Goal: Transaction & Acquisition: Book appointment/travel/reservation

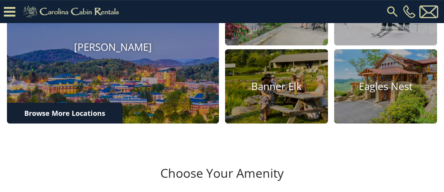
scroll to position [288, 0]
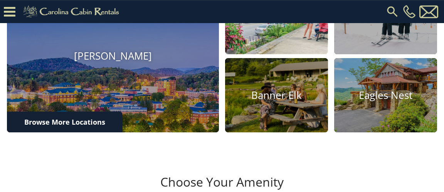
click at [281, 52] on img at bounding box center [276, 17] width 113 height 82
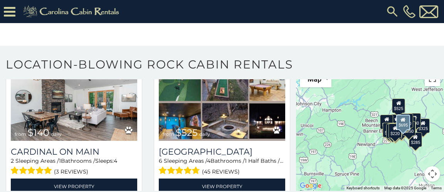
scroll to position [1474, 0]
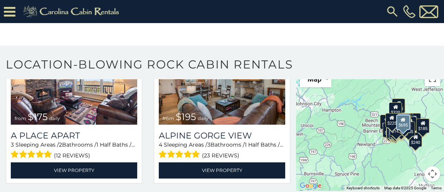
scroll to position [3382, 0]
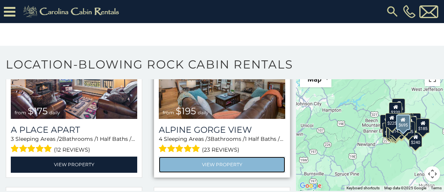
click at [228, 157] on link "View Property" at bounding box center [222, 165] width 126 height 16
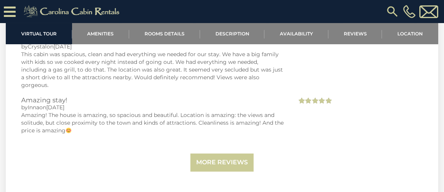
scroll to position [1671, 0]
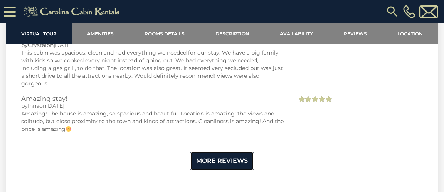
click at [237, 152] on link "More Reviews" at bounding box center [221, 161] width 63 height 18
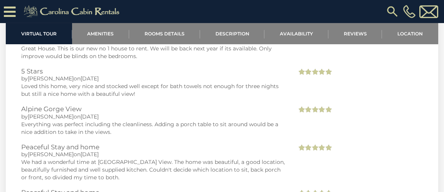
scroll to position [2291, 0]
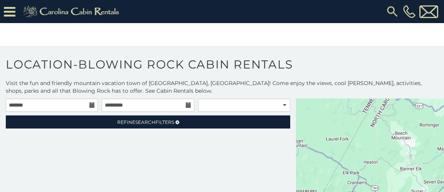
scroll to position [32, 0]
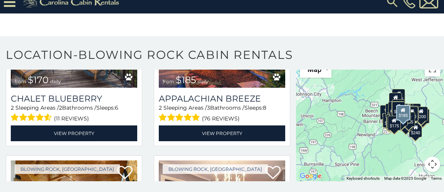
scroll to position [5457, 0]
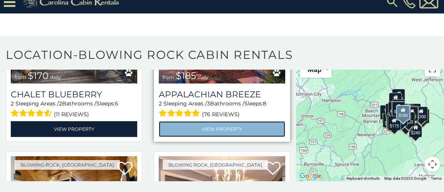
click at [239, 121] on link "View Property" at bounding box center [222, 129] width 126 height 16
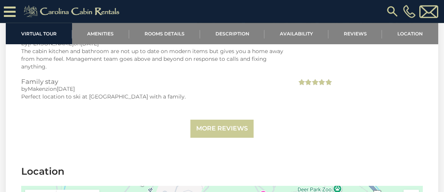
scroll to position [1752, 0]
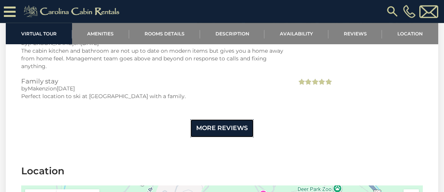
click at [233, 121] on link "More Reviews" at bounding box center [221, 128] width 63 height 18
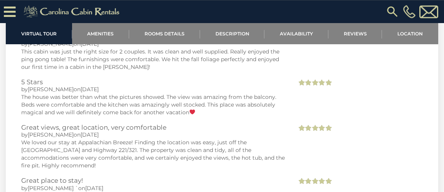
scroll to position [2557, 0]
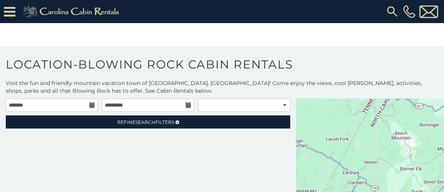
scroll to position [32, 0]
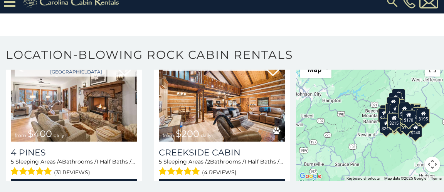
scroll to position [9345, 0]
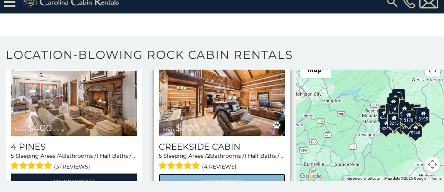
click at [228, 174] on link "View Property" at bounding box center [222, 182] width 126 height 16
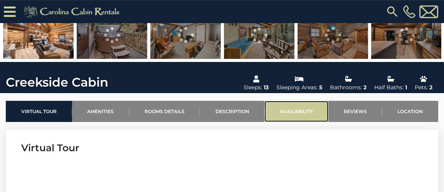
click at [303, 111] on link "Availability" at bounding box center [296, 111] width 64 height 21
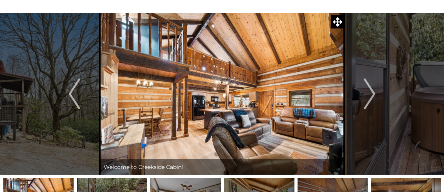
scroll to position [33, 0]
click at [368, 94] on img "Next" at bounding box center [370, 94] width 12 height 31
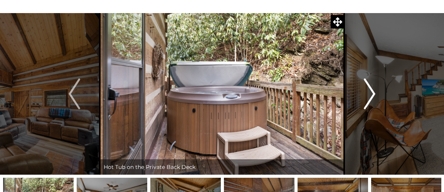
click at [369, 94] on img "Next" at bounding box center [370, 94] width 12 height 31
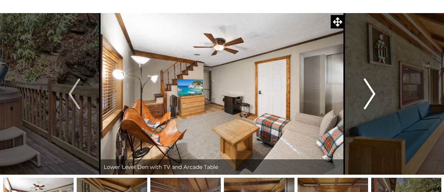
click at [370, 93] on img "Next" at bounding box center [370, 94] width 12 height 31
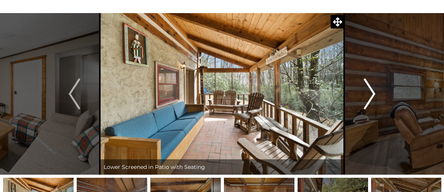
click at [365, 93] on img "Next" at bounding box center [370, 94] width 12 height 31
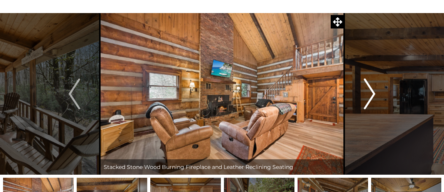
click at [365, 95] on img "Next" at bounding box center [370, 94] width 12 height 31
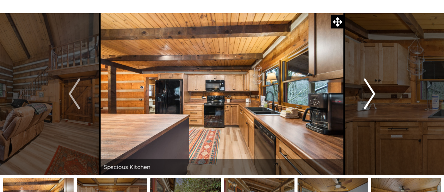
click at [369, 94] on img "Next" at bounding box center [370, 94] width 12 height 31
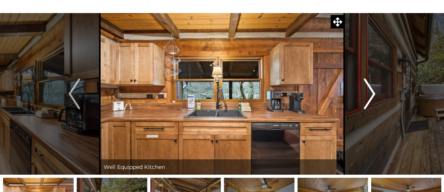
click at [366, 90] on img "Next" at bounding box center [370, 94] width 12 height 31
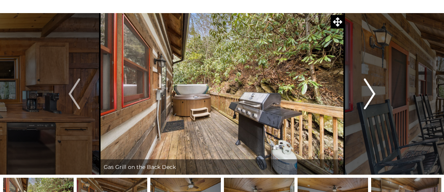
click at [368, 91] on img "Next" at bounding box center [370, 94] width 12 height 31
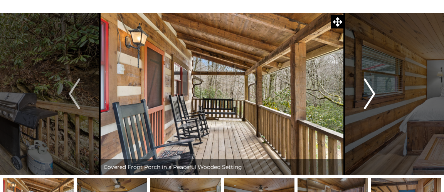
click at [368, 94] on img "Next" at bounding box center [370, 94] width 12 height 31
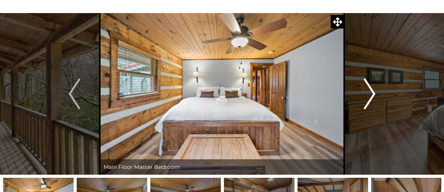
click at [368, 93] on img "Next" at bounding box center [370, 94] width 12 height 31
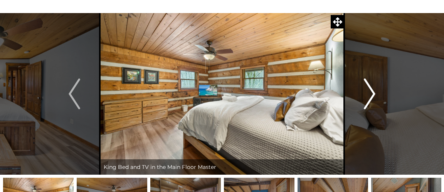
click at [370, 92] on img "Next" at bounding box center [370, 94] width 12 height 31
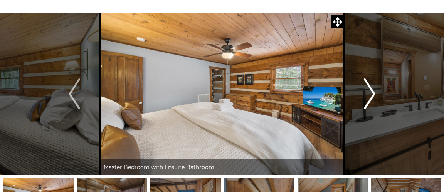
click at [367, 96] on img "Next" at bounding box center [370, 94] width 12 height 31
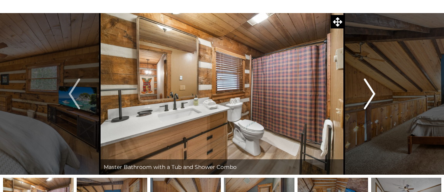
click at [368, 99] on img "Next" at bounding box center [370, 94] width 12 height 31
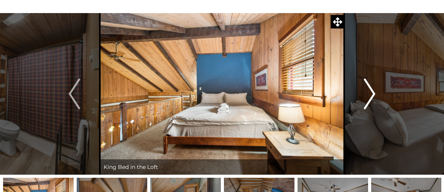
click at [369, 96] on img "Next" at bounding box center [370, 94] width 12 height 31
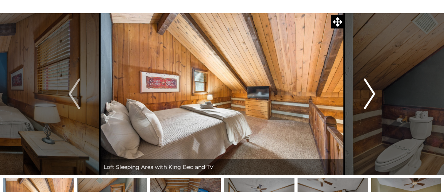
click at [369, 93] on img "Next" at bounding box center [370, 94] width 12 height 31
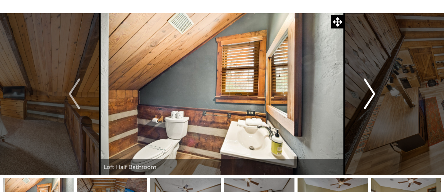
click at [370, 91] on img "Next" at bounding box center [370, 94] width 12 height 31
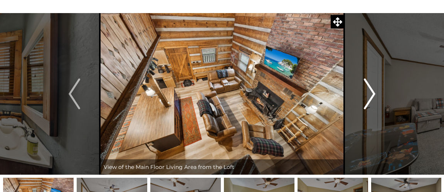
click at [369, 95] on img "Next" at bounding box center [370, 94] width 12 height 31
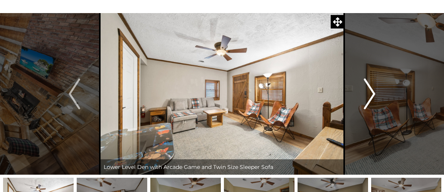
click at [367, 92] on img "Next" at bounding box center [370, 94] width 12 height 31
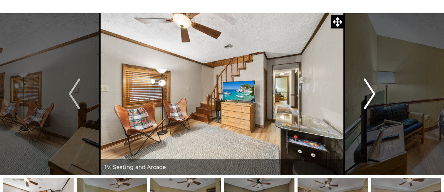
click at [367, 92] on img "Next" at bounding box center [370, 94] width 12 height 31
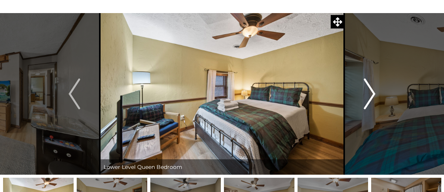
click at [369, 91] on img "Next" at bounding box center [370, 94] width 12 height 31
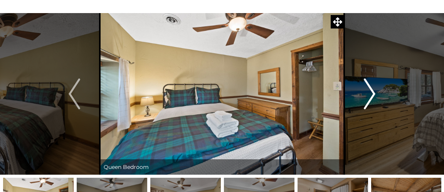
click at [366, 93] on img "Next" at bounding box center [370, 94] width 12 height 31
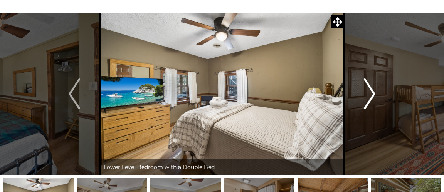
click at [370, 93] on img "Next" at bounding box center [370, 94] width 12 height 31
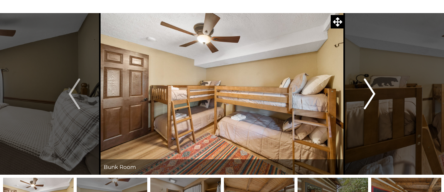
click at [369, 91] on img "Next" at bounding box center [370, 94] width 12 height 31
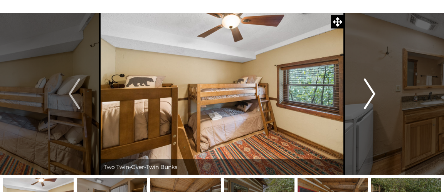
click at [369, 96] on img "Next" at bounding box center [370, 94] width 12 height 31
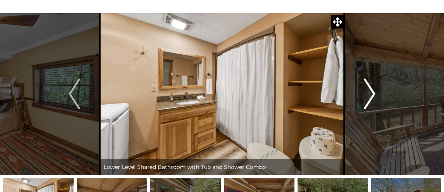
click at [367, 93] on img "Next" at bounding box center [370, 94] width 12 height 31
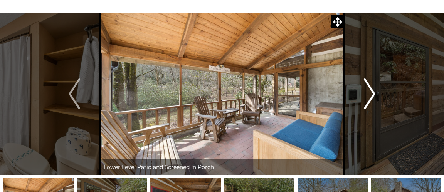
scroll to position [37, 0]
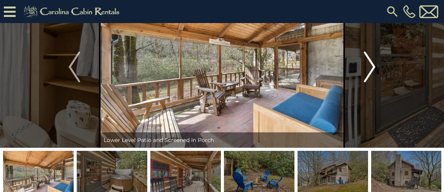
click at [369, 69] on img "Next" at bounding box center [370, 67] width 12 height 31
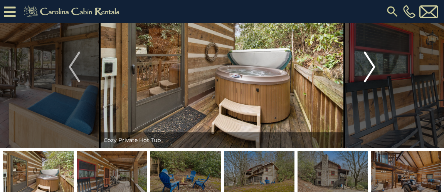
click at [371, 69] on img "Next" at bounding box center [370, 67] width 12 height 31
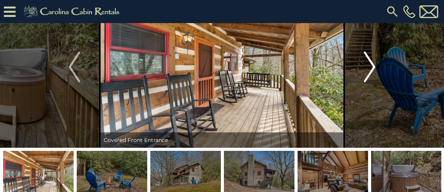
click at [372, 69] on img "Next" at bounding box center [370, 67] width 12 height 31
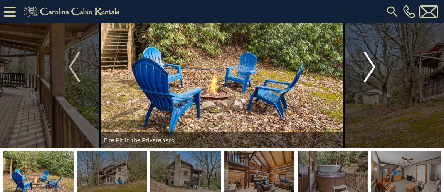
click at [370, 67] on img "Next" at bounding box center [370, 67] width 12 height 31
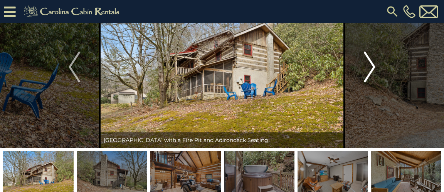
click at [371, 68] on img "Next" at bounding box center [370, 67] width 12 height 31
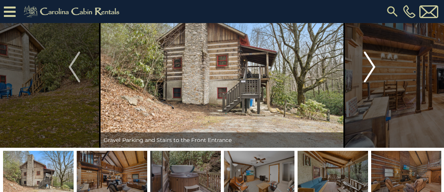
click at [367, 66] on img "Next" at bounding box center [370, 67] width 12 height 31
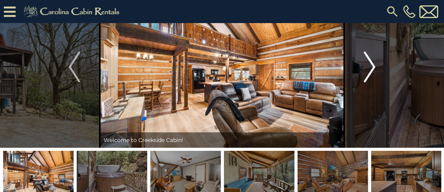
click at [366, 65] on img "Next" at bounding box center [370, 67] width 12 height 31
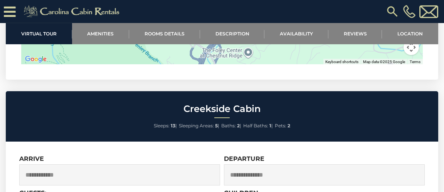
scroll to position [1951, 0]
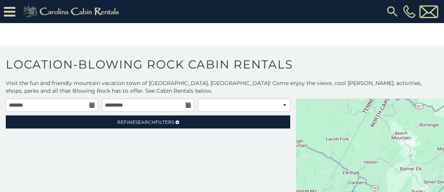
scroll to position [32, 0]
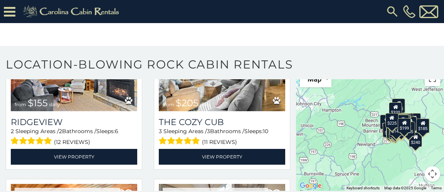
scroll to position [3235, 0]
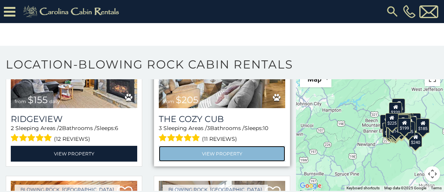
click at [233, 147] on link "View Property" at bounding box center [222, 154] width 126 height 16
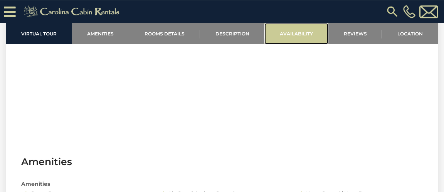
click at [301, 30] on link "Availability" at bounding box center [296, 33] width 64 height 21
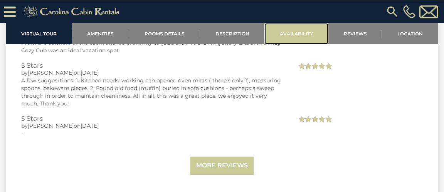
scroll to position [1646, 0]
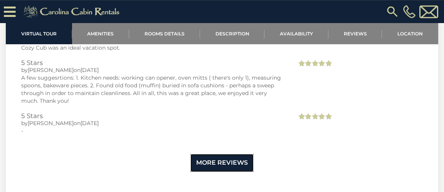
click at [236, 154] on link "More Reviews" at bounding box center [221, 163] width 63 height 18
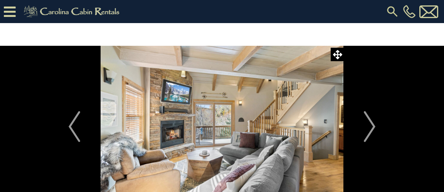
scroll to position [6, 0]
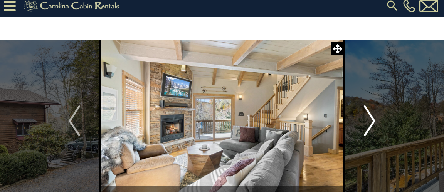
click at [375, 118] on img "Next" at bounding box center [370, 121] width 12 height 31
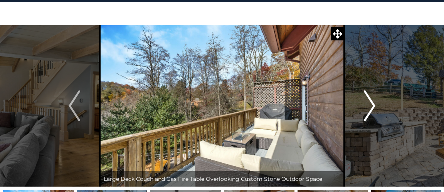
scroll to position [23, 0]
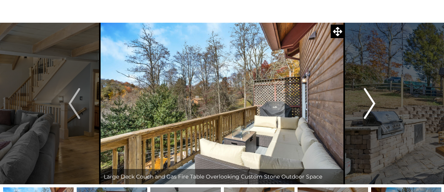
click at [373, 103] on img "Next" at bounding box center [370, 103] width 12 height 31
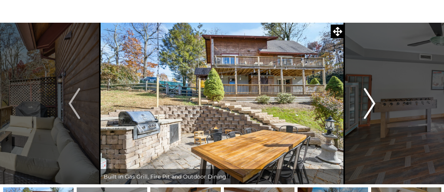
click at [366, 104] on img "Next" at bounding box center [370, 103] width 12 height 31
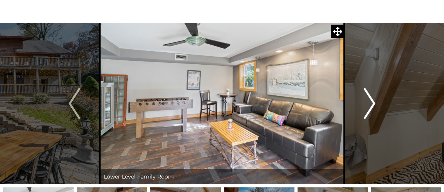
click at [370, 104] on img "Next" at bounding box center [370, 103] width 12 height 31
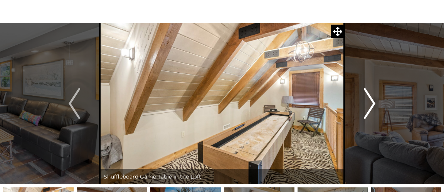
click at [367, 104] on img "Next" at bounding box center [370, 103] width 12 height 31
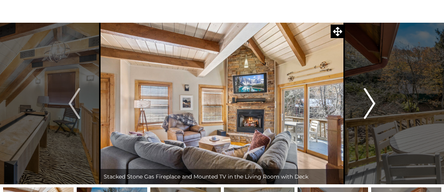
click at [370, 102] on img "Next" at bounding box center [370, 103] width 12 height 31
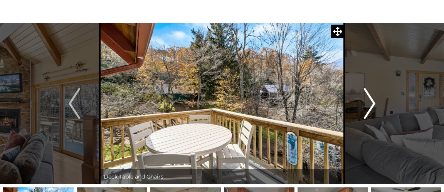
click at [368, 103] on img "Next" at bounding box center [370, 103] width 12 height 31
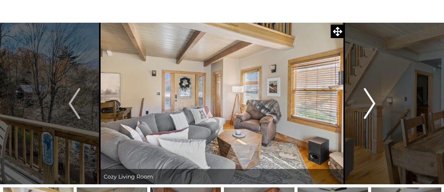
click at [370, 104] on img "Next" at bounding box center [370, 103] width 12 height 31
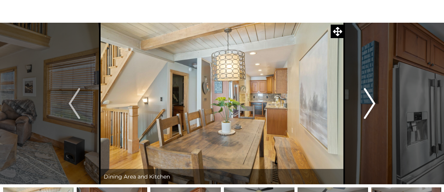
click at [370, 104] on img "Next" at bounding box center [370, 103] width 12 height 31
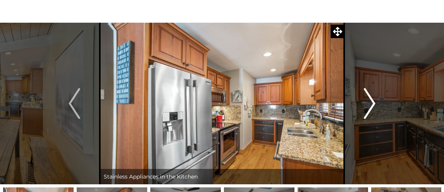
click at [366, 105] on img "Next" at bounding box center [370, 103] width 12 height 31
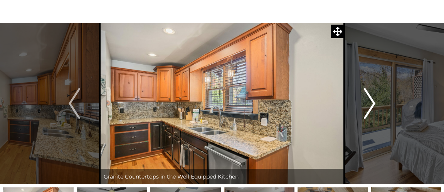
click at [366, 105] on img "Next" at bounding box center [370, 103] width 12 height 31
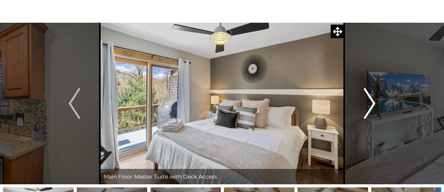
click at [369, 103] on img "Next" at bounding box center [370, 103] width 12 height 31
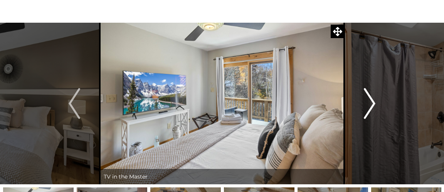
click at [371, 102] on img "Next" at bounding box center [370, 103] width 12 height 31
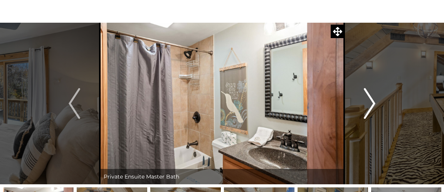
click at [368, 103] on img "Next" at bounding box center [370, 103] width 12 height 31
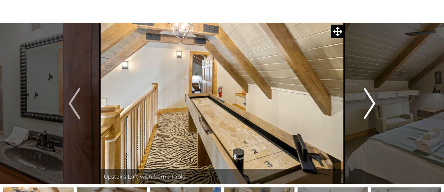
click at [372, 101] on img "Next" at bounding box center [370, 103] width 12 height 31
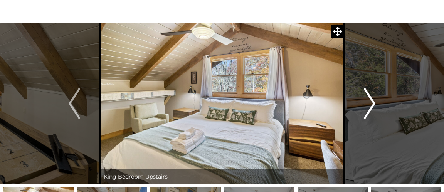
click at [369, 101] on img "Next" at bounding box center [370, 103] width 12 height 31
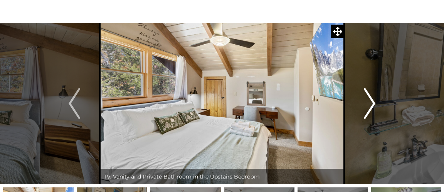
click at [367, 105] on img "Next" at bounding box center [370, 103] width 12 height 31
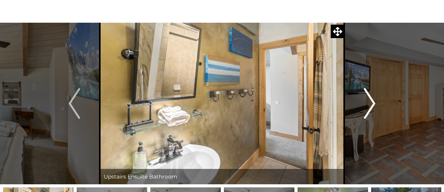
click at [365, 102] on img "Next" at bounding box center [370, 103] width 12 height 31
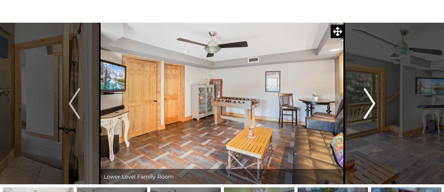
click at [365, 103] on img "Next" at bounding box center [370, 103] width 12 height 31
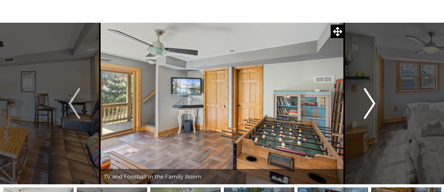
click at [367, 103] on img "Next" at bounding box center [370, 103] width 12 height 31
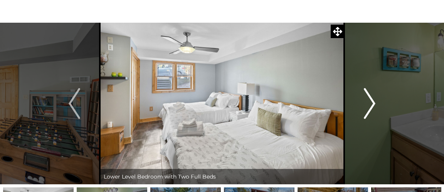
click at [368, 104] on img "Next" at bounding box center [370, 103] width 12 height 31
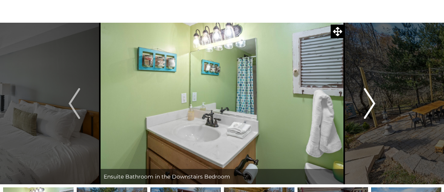
click at [367, 106] on img "Next" at bounding box center [370, 103] width 12 height 31
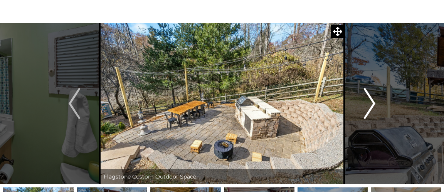
click at [367, 103] on img "Next" at bounding box center [370, 103] width 12 height 31
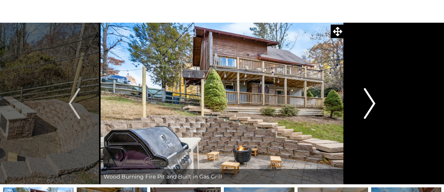
click at [370, 102] on img "Next" at bounding box center [370, 103] width 12 height 31
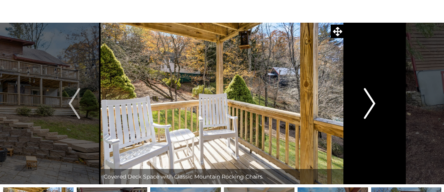
click at [365, 102] on img "Next" at bounding box center [370, 103] width 12 height 31
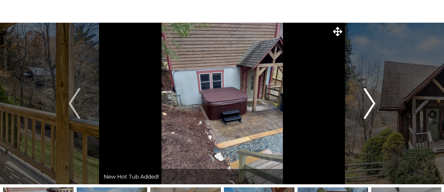
click at [369, 103] on img "Next" at bounding box center [370, 103] width 12 height 31
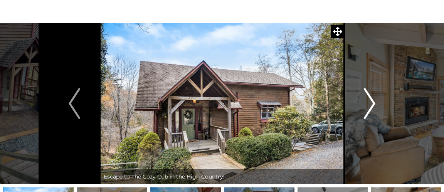
click at [366, 103] on img "Next" at bounding box center [370, 103] width 12 height 31
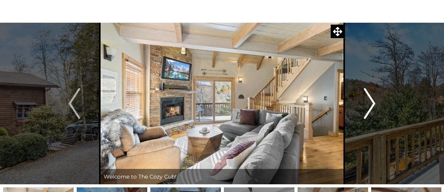
click at [367, 104] on img "Next" at bounding box center [370, 103] width 12 height 31
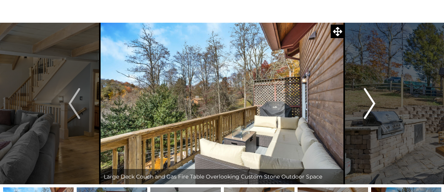
click at [370, 101] on img "Next" at bounding box center [370, 103] width 12 height 31
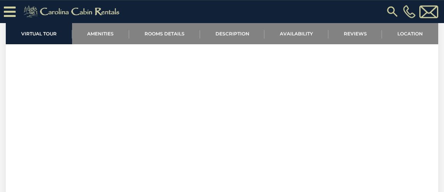
scroll to position [339, 0]
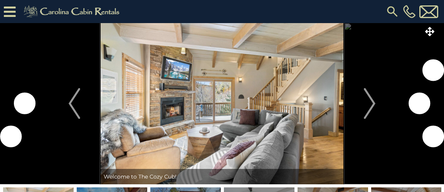
scroll to position [158, 0]
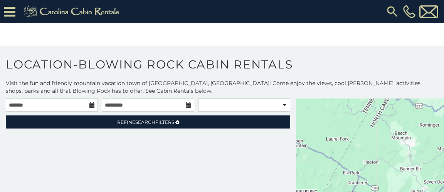
scroll to position [32, 0]
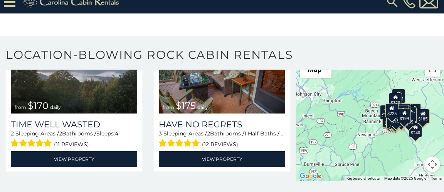
scroll to position [4168, 0]
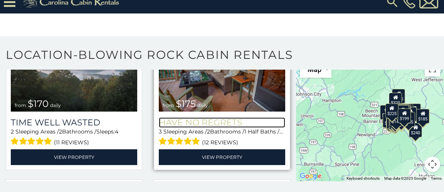
click at [221, 118] on h3 "Have No Regrets" at bounding box center [222, 123] width 126 height 10
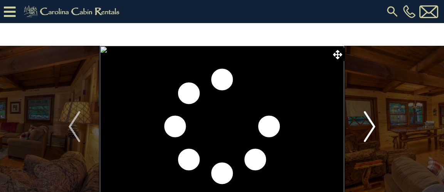
click at [369, 123] on img "Next" at bounding box center [370, 126] width 12 height 31
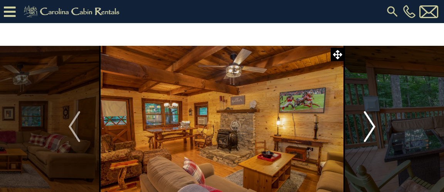
click at [369, 127] on img "Next" at bounding box center [370, 126] width 12 height 31
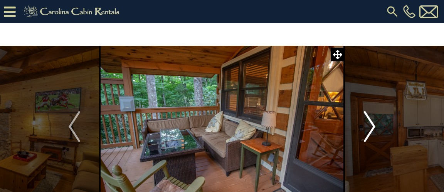
click at [367, 126] on img "Next" at bounding box center [370, 126] width 12 height 31
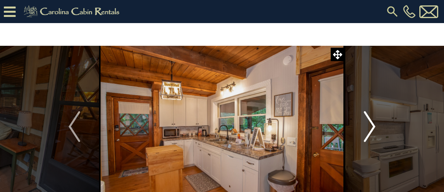
click at [368, 126] on img "Next" at bounding box center [370, 126] width 12 height 31
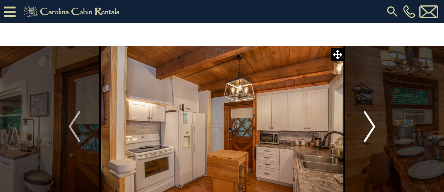
click at [369, 126] on img "Next" at bounding box center [370, 126] width 12 height 31
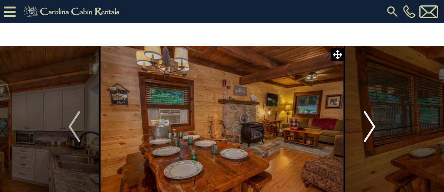
click at [369, 128] on img "Next" at bounding box center [370, 126] width 12 height 31
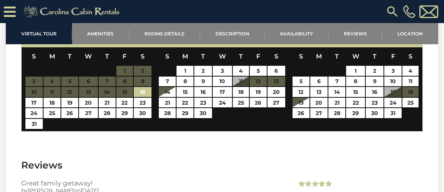
scroll to position [1455, 0]
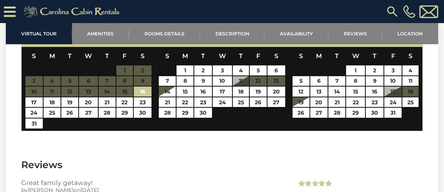
click at [384, 102] on td "24" at bounding box center [393, 102] width 19 height 11
type input "**********"
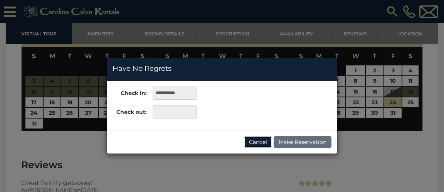
click at [259, 142] on button "Cancel" at bounding box center [258, 142] width 28 height 12
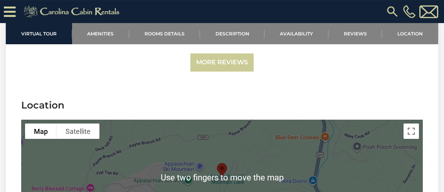
scroll to position [1708, 0]
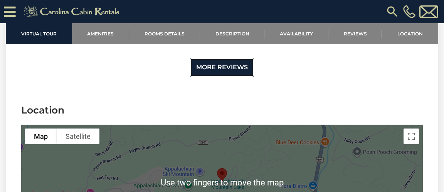
click at [227, 72] on link "More Reviews" at bounding box center [221, 68] width 63 height 18
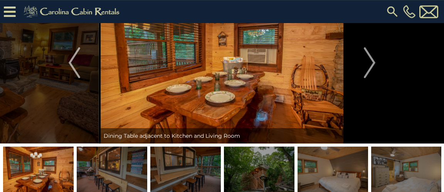
scroll to position [41, 0]
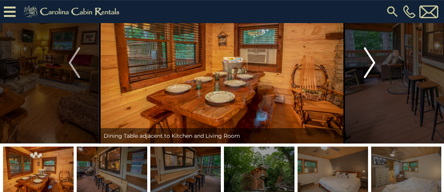
click at [370, 63] on img "Next" at bounding box center [370, 62] width 12 height 31
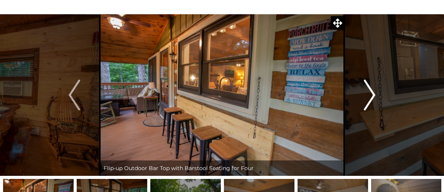
scroll to position [27, 0]
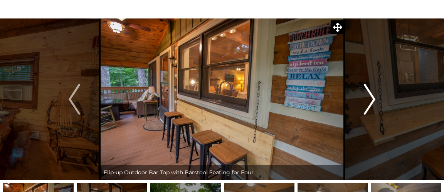
click at [369, 99] on img "Next" at bounding box center [370, 99] width 12 height 31
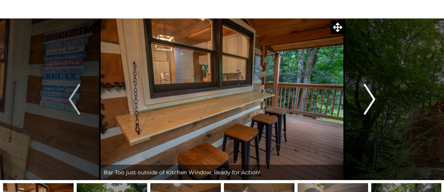
click at [365, 100] on img "Next" at bounding box center [370, 99] width 12 height 31
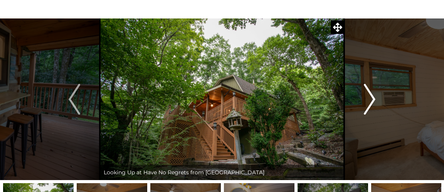
scroll to position [32, 0]
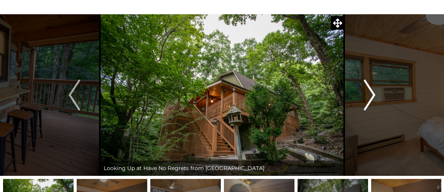
click at [369, 93] on img "Next" at bounding box center [370, 95] width 12 height 31
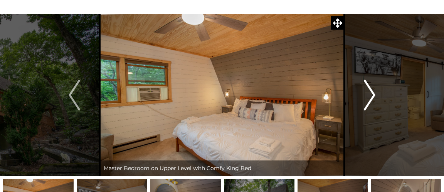
click at [366, 91] on img "Next" at bounding box center [370, 95] width 12 height 31
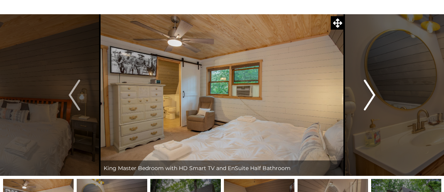
click at [365, 91] on img "Next" at bounding box center [370, 95] width 12 height 31
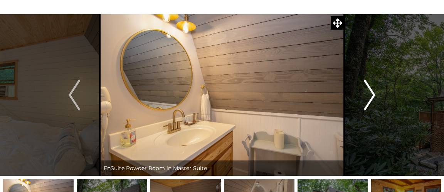
click at [365, 94] on img "Next" at bounding box center [370, 95] width 12 height 31
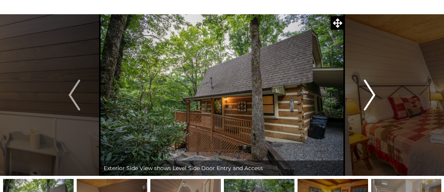
click at [366, 93] on img "Next" at bounding box center [370, 95] width 12 height 31
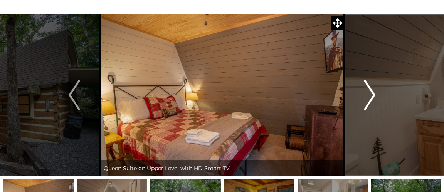
click at [369, 93] on img "Next" at bounding box center [370, 95] width 12 height 31
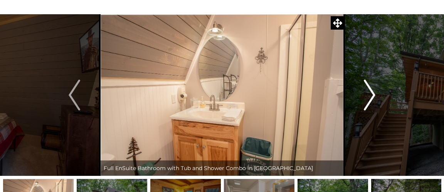
click at [366, 93] on img "Next" at bounding box center [370, 95] width 12 height 31
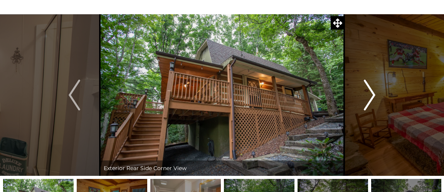
click at [365, 94] on img "Next" at bounding box center [370, 95] width 12 height 31
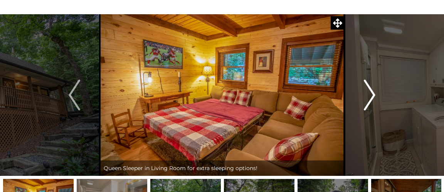
click at [367, 92] on img "Next" at bounding box center [370, 95] width 12 height 31
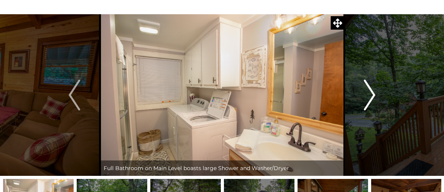
click at [369, 94] on img "Next" at bounding box center [370, 95] width 12 height 31
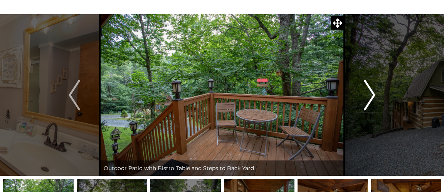
click at [368, 95] on img "Next" at bounding box center [370, 95] width 12 height 31
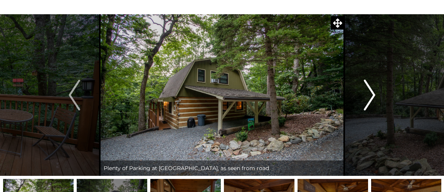
click at [368, 93] on img "Next" at bounding box center [370, 95] width 12 height 31
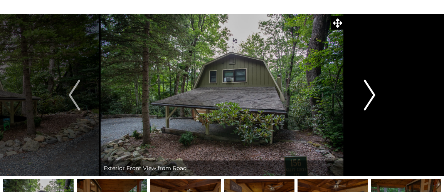
click at [367, 92] on img "Next" at bounding box center [370, 95] width 12 height 31
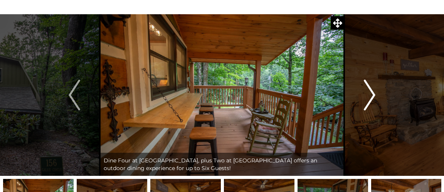
click at [367, 93] on img "Next" at bounding box center [370, 95] width 12 height 31
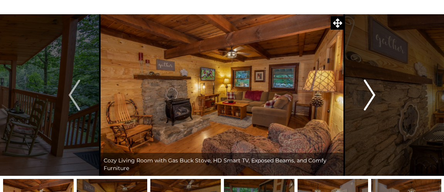
click at [363, 96] on button "Next" at bounding box center [369, 95] width 51 height 162
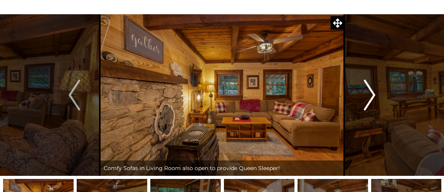
click at [365, 94] on img "Next" at bounding box center [370, 95] width 12 height 31
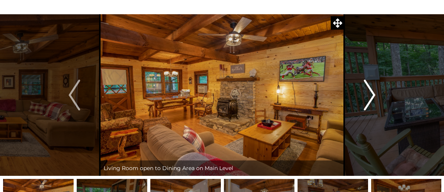
click at [363, 92] on button "Next" at bounding box center [369, 95] width 51 height 162
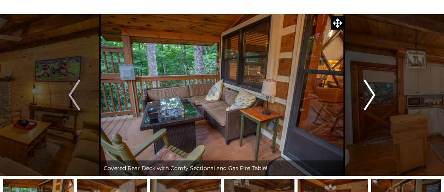
click at [364, 92] on img "Next" at bounding box center [370, 95] width 12 height 31
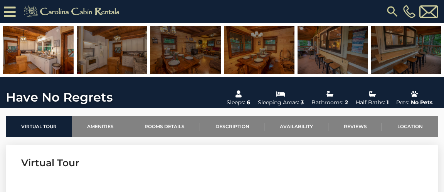
scroll to position [164, 0]
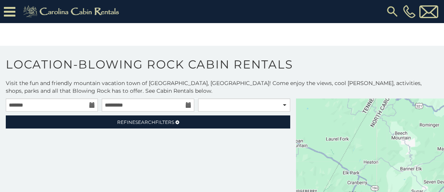
scroll to position [32, 0]
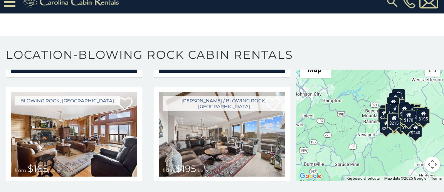
scroll to position [9784, 0]
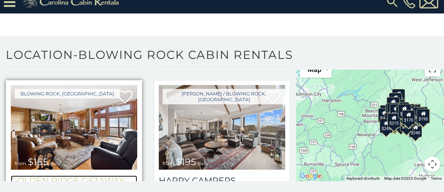
click at [85, 176] on h3 "Golden Ridge Getaway" at bounding box center [74, 181] width 126 height 10
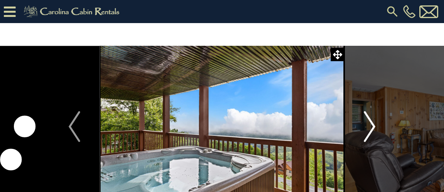
click at [372, 123] on img "Next" at bounding box center [370, 126] width 12 height 31
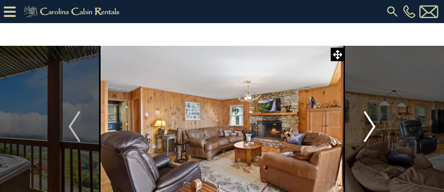
click at [370, 123] on img "Next" at bounding box center [370, 126] width 12 height 31
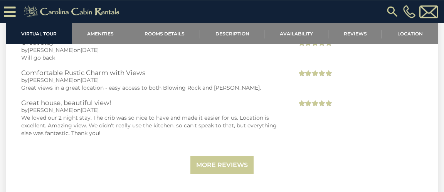
scroll to position [1682, 0]
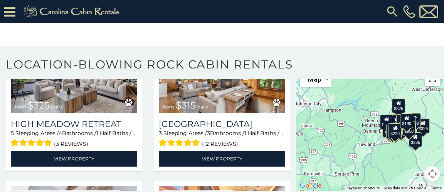
scroll to position [711, 0]
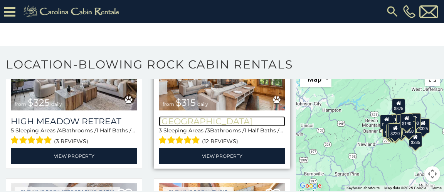
click at [222, 120] on h3 "[GEOGRAPHIC_DATA]" at bounding box center [222, 121] width 126 height 10
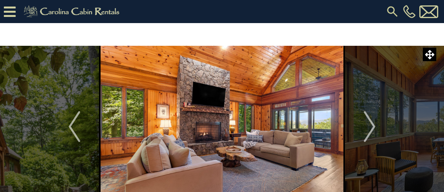
scroll to position [7, 0]
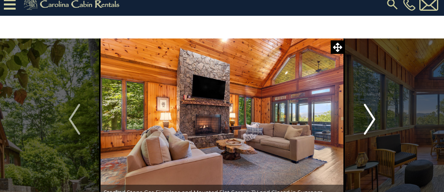
click at [367, 118] on img "Next" at bounding box center [370, 119] width 12 height 31
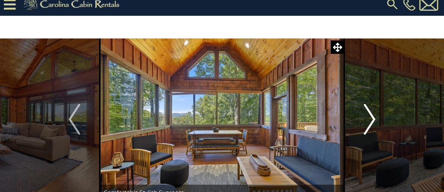
click at [371, 117] on img "Next" at bounding box center [370, 119] width 12 height 31
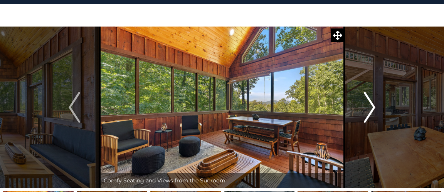
scroll to position [23, 0]
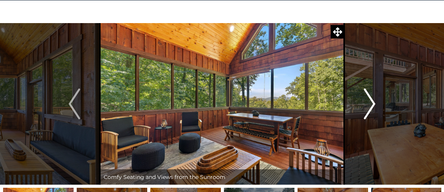
click at [367, 101] on img "Next" at bounding box center [370, 104] width 12 height 31
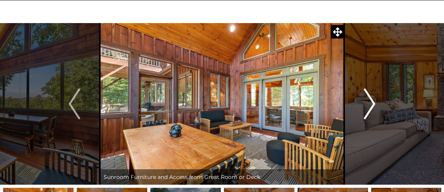
click at [367, 99] on img "Next" at bounding box center [370, 104] width 12 height 31
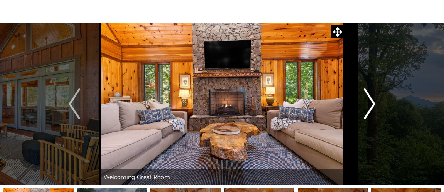
click at [367, 101] on img "Next" at bounding box center [370, 104] width 12 height 31
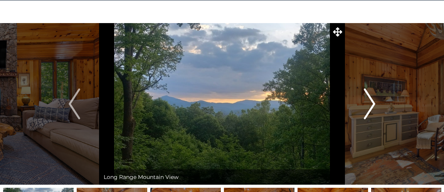
click at [368, 102] on img "Next" at bounding box center [370, 104] width 12 height 31
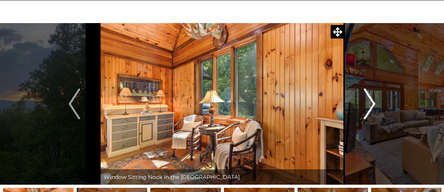
click at [367, 101] on img "Next" at bounding box center [370, 104] width 12 height 31
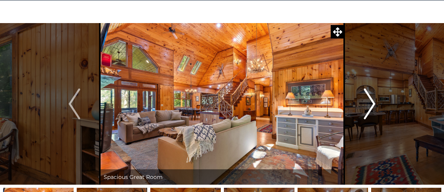
click at [366, 100] on img "Next" at bounding box center [370, 104] width 12 height 31
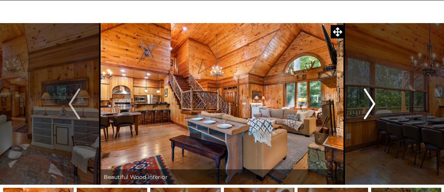
click at [367, 100] on img "Next" at bounding box center [370, 104] width 12 height 31
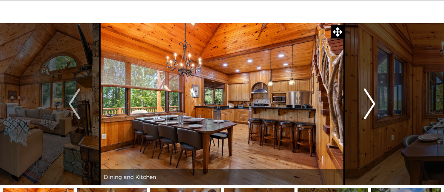
click at [368, 99] on img "Next" at bounding box center [370, 104] width 12 height 31
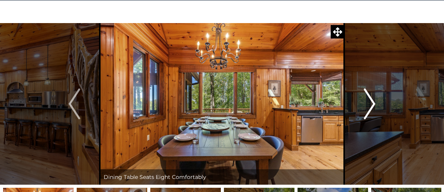
click at [366, 100] on img "Next" at bounding box center [370, 104] width 12 height 31
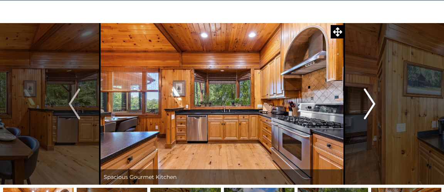
click at [366, 100] on img "Next" at bounding box center [370, 104] width 12 height 31
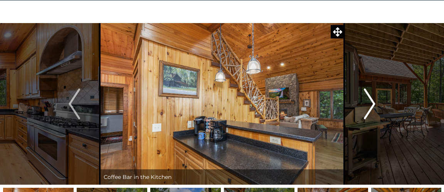
click at [365, 100] on img "Next" at bounding box center [370, 104] width 12 height 31
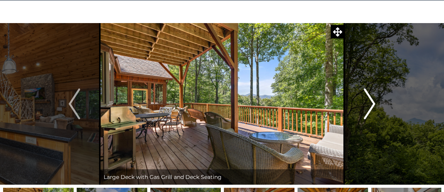
click at [367, 101] on img "Next" at bounding box center [370, 104] width 12 height 31
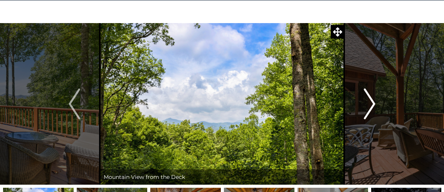
click at [366, 101] on img "Next" at bounding box center [370, 104] width 12 height 31
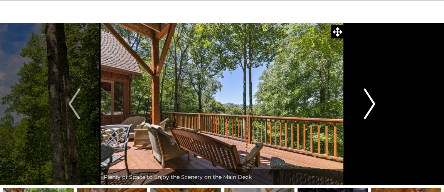
click at [366, 100] on img "Next" at bounding box center [370, 104] width 12 height 31
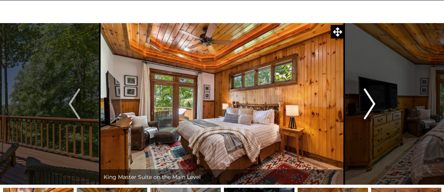
click at [367, 101] on img "Next" at bounding box center [370, 104] width 12 height 31
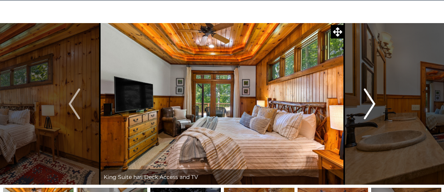
click at [366, 103] on img "Next" at bounding box center [370, 104] width 12 height 31
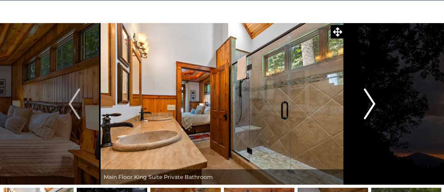
click at [363, 102] on button "Next" at bounding box center [369, 104] width 51 height 162
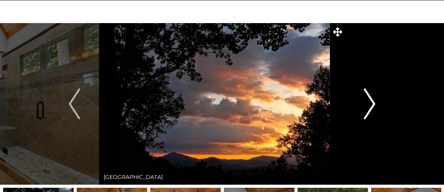
click at [366, 101] on img "Next" at bounding box center [370, 104] width 12 height 31
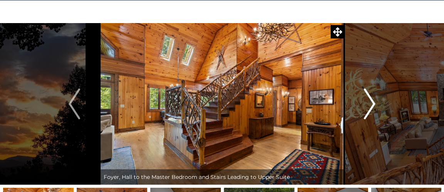
click at [366, 99] on img "Next" at bounding box center [370, 104] width 12 height 31
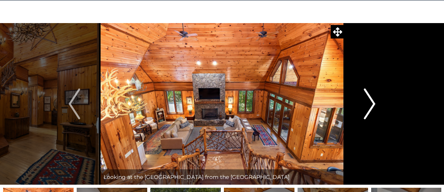
click at [366, 100] on img "Next" at bounding box center [370, 104] width 12 height 31
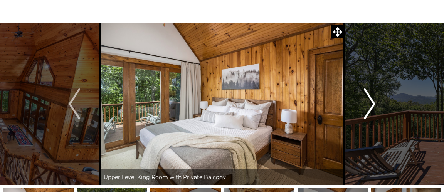
click at [370, 99] on img "Next" at bounding box center [370, 104] width 12 height 31
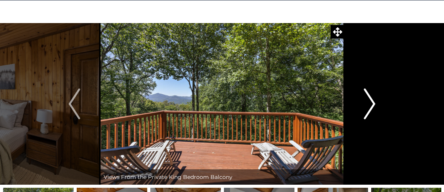
click at [363, 105] on button "Next" at bounding box center [369, 104] width 51 height 162
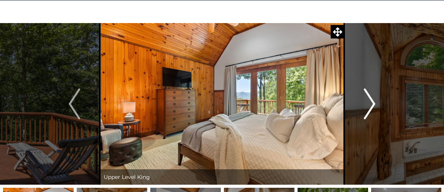
click at [368, 99] on img "Next" at bounding box center [370, 104] width 12 height 31
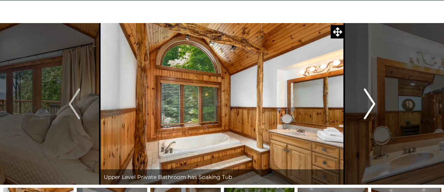
click at [366, 98] on img "Next" at bounding box center [370, 104] width 12 height 31
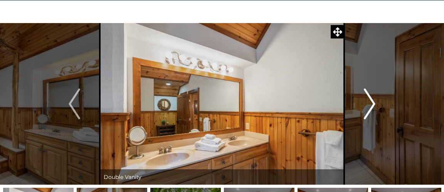
click at [364, 98] on img "Next" at bounding box center [370, 104] width 12 height 31
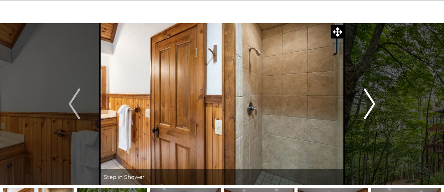
click at [368, 100] on img "Next" at bounding box center [370, 104] width 12 height 31
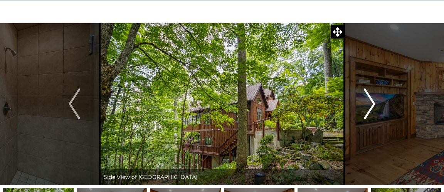
click at [371, 100] on img "Next" at bounding box center [370, 104] width 12 height 31
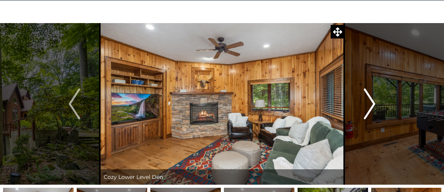
click at [369, 102] on img "Next" at bounding box center [370, 104] width 12 height 31
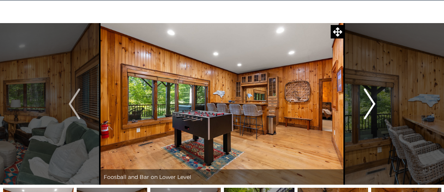
click at [364, 99] on img "Next" at bounding box center [370, 104] width 12 height 31
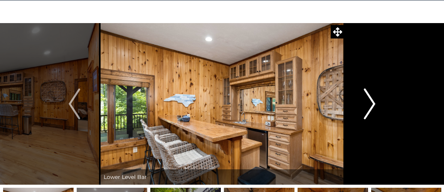
click at [367, 100] on img "Next" at bounding box center [370, 104] width 12 height 31
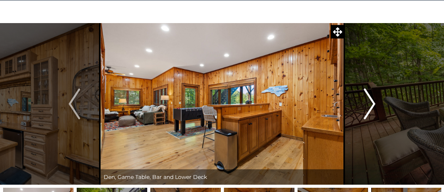
click at [365, 99] on img "Next" at bounding box center [370, 104] width 12 height 31
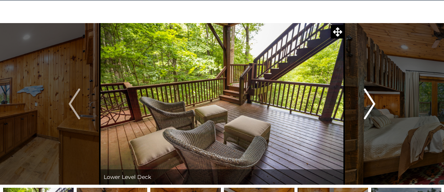
click at [367, 101] on img "Next" at bounding box center [370, 104] width 12 height 31
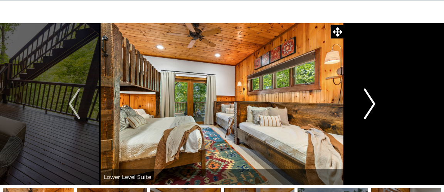
scroll to position [27, 0]
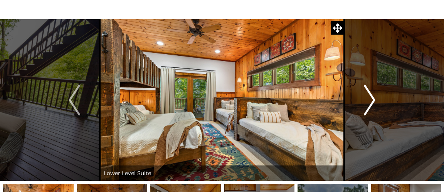
click at [367, 101] on img "Next" at bounding box center [370, 100] width 12 height 31
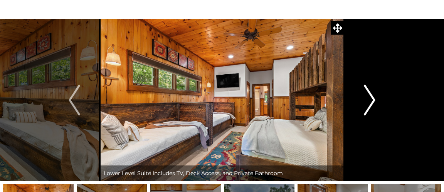
click at [371, 97] on img "Next" at bounding box center [370, 100] width 12 height 31
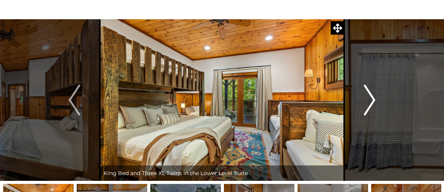
click at [368, 98] on img "Next" at bounding box center [370, 100] width 12 height 31
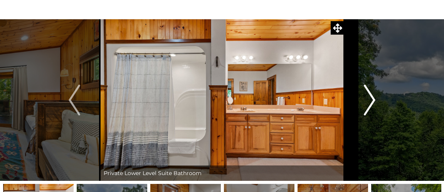
click at [369, 98] on img "Next" at bounding box center [370, 100] width 12 height 31
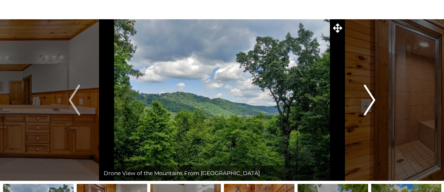
click at [365, 100] on img "Next" at bounding box center [370, 100] width 12 height 31
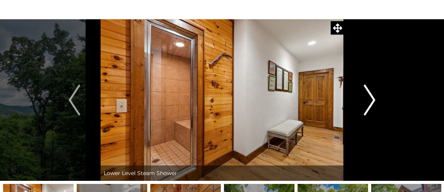
click at [367, 98] on img "Next" at bounding box center [370, 100] width 12 height 31
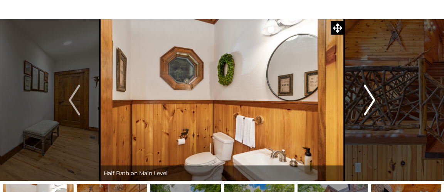
click at [367, 97] on img "Next" at bounding box center [370, 100] width 12 height 31
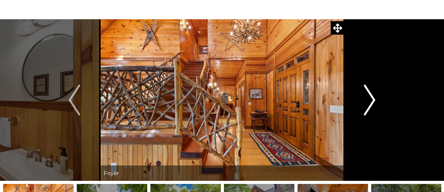
click at [365, 98] on img "Next" at bounding box center [370, 100] width 12 height 31
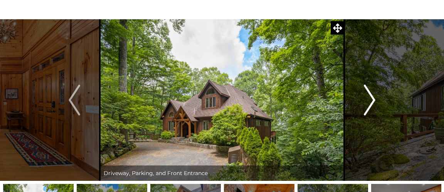
click at [367, 97] on img "Next" at bounding box center [370, 100] width 12 height 31
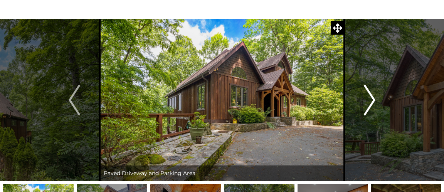
click at [369, 98] on img "Next" at bounding box center [370, 100] width 12 height 31
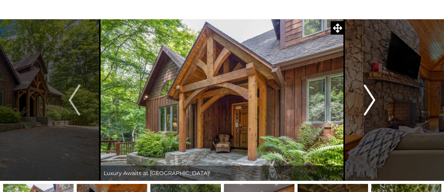
click at [370, 96] on img "Next" at bounding box center [370, 100] width 12 height 31
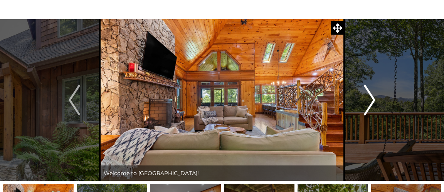
click at [365, 95] on img "Next" at bounding box center [370, 100] width 12 height 31
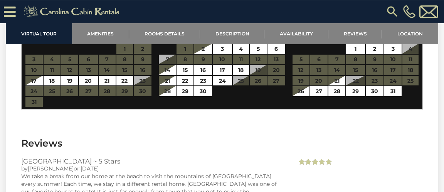
scroll to position [1588, 0]
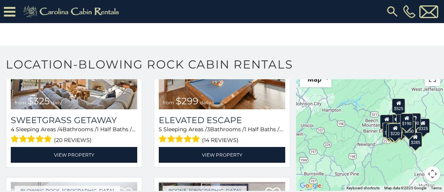
scroll to position [1346, 0]
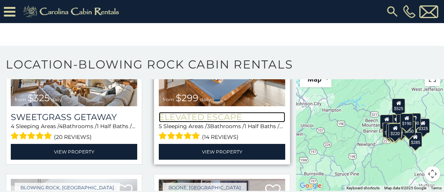
click at [223, 113] on h3 "Elevated Escape" at bounding box center [222, 117] width 126 height 10
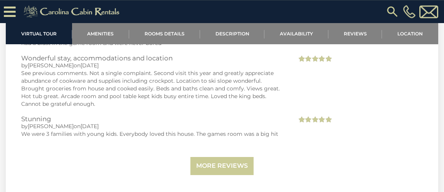
scroll to position [2238, 0]
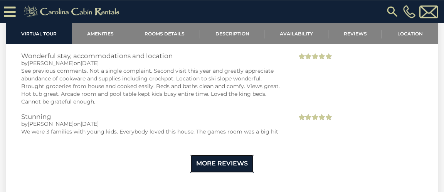
click at [234, 160] on link "More Reviews" at bounding box center [221, 164] width 63 height 18
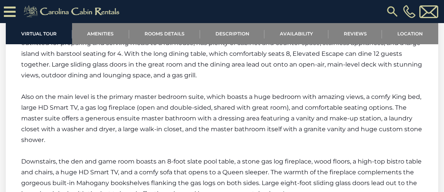
scroll to position [1490, 0]
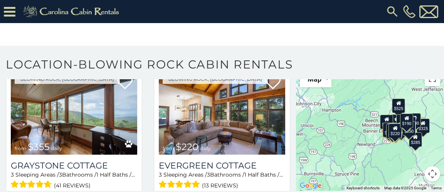
scroll to position [2092, 0]
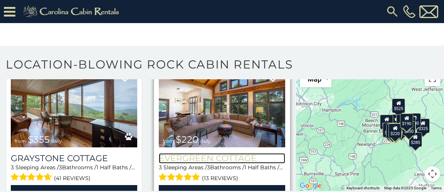
click at [229, 153] on h3 "Evergreen Cottage" at bounding box center [222, 158] width 126 height 10
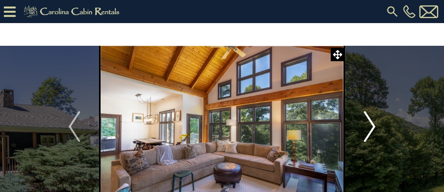
click at [367, 128] on img "Next" at bounding box center [370, 126] width 12 height 31
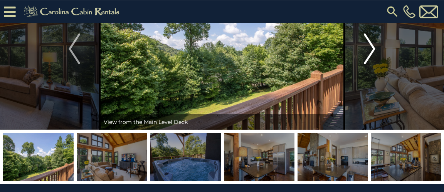
scroll to position [54, 0]
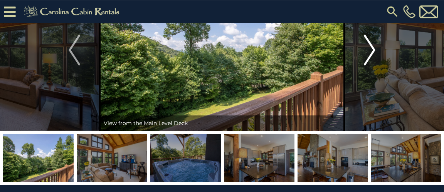
click at [367, 54] on img "Next" at bounding box center [370, 50] width 12 height 31
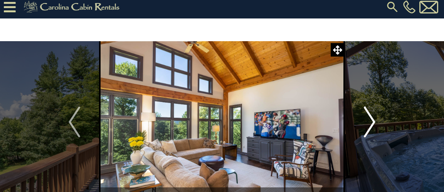
scroll to position [7, 0]
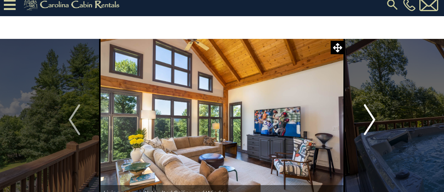
click at [371, 117] on img "Next" at bounding box center [370, 119] width 12 height 31
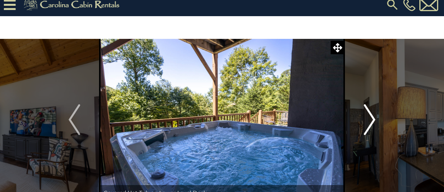
click at [362, 117] on button "Next" at bounding box center [369, 120] width 51 height 162
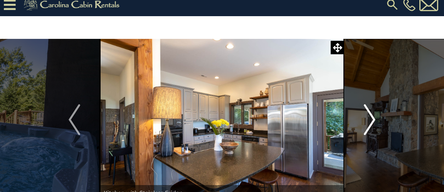
click at [359, 122] on button "Next" at bounding box center [369, 120] width 51 height 162
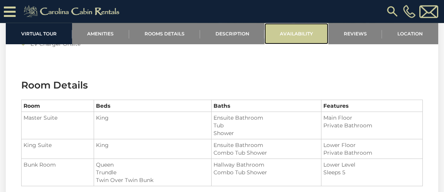
click at [299, 33] on link "Availability" at bounding box center [296, 33] width 64 height 21
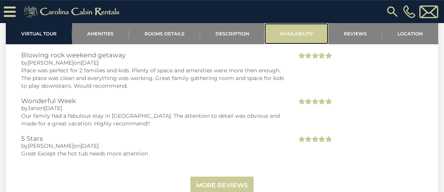
scroll to position [1520, 0]
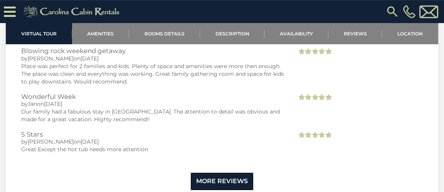
click at [233, 178] on link "More Reviews" at bounding box center [221, 182] width 63 height 18
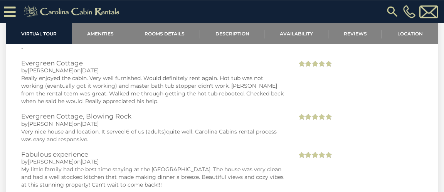
click at [285, 155] on h3 "Fabulous experience" at bounding box center [153, 154] width 264 height 7
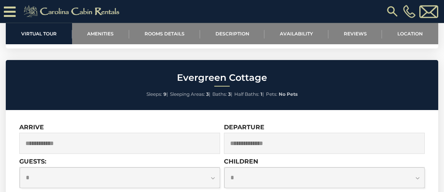
scroll to position [2216, 0]
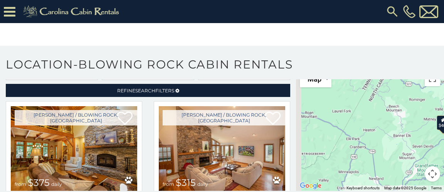
scroll to position [2092, 0]
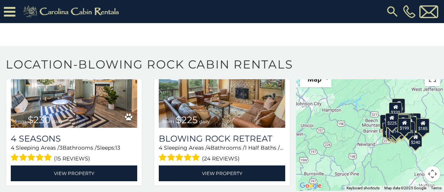
scroll to position [2586, 0]
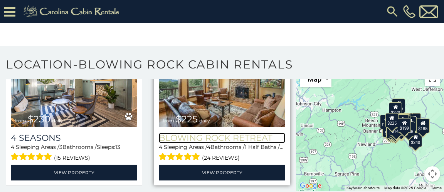
click at [236, 133] on h3 "Blowing Rock Retreat" at bounding box center [222, 138] width 126 height 10
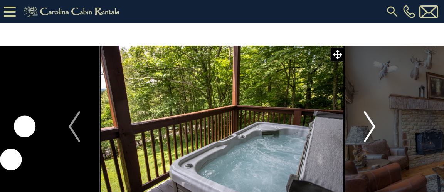
click at [367, 126] on img "Next" at bounding box center [370, 126] width 12 height 31
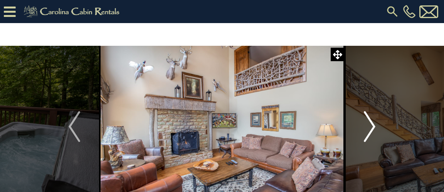
click at [369, 124] on img "Next" at bounding box center [370, 126] width 12 height 31
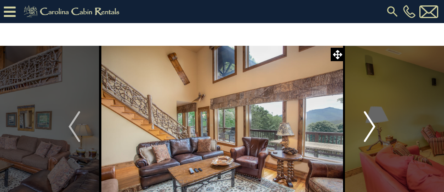
click at [369, 126] on img "Next" at bounding box center [370, 126] width 12 height 31
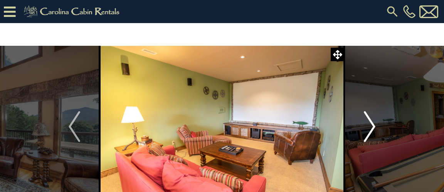
click at [368, 128] on img "Next" at bounding box center [370, 126] width 12 height 31
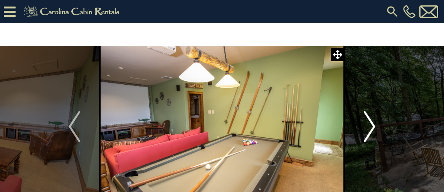
click at [371, 124] on img "Next" at bounding box center [370, 126] width 12 height 31
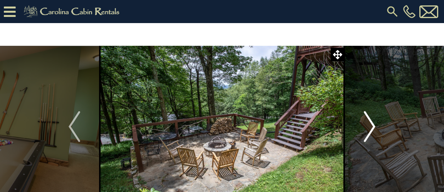
click at [368, 125] on img "Next" at bounding box center [370, 126] width 12 height 31
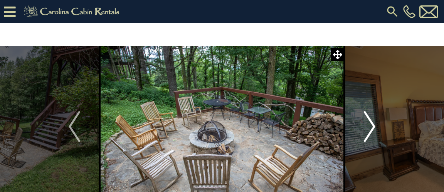
click at [365, 127] on img "Next" at bounding box center [370, 126] width 12 height 31
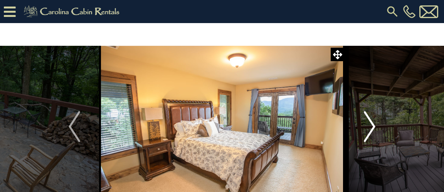
click at [366, 128] on img "Next" at bounding box center [370, 126] width 12 height 31
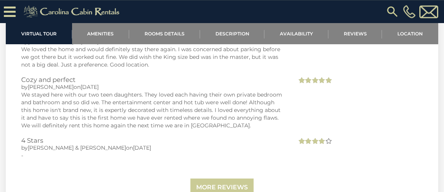
scroll to position [1663, 0]
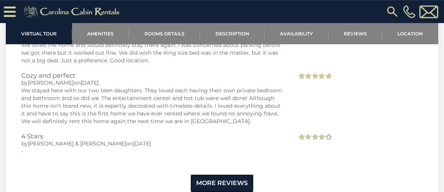
click at [234, 175] on link "More Reviews" at bounding box center [221, 184] width 63 height 18
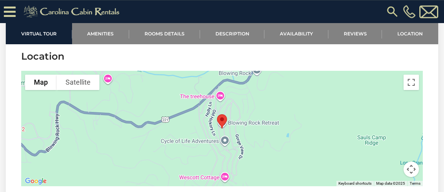
scroll to position [2889, 0]
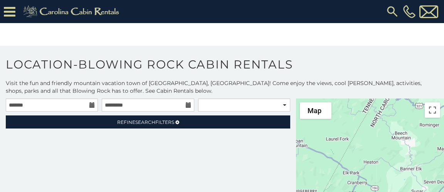
scroll to position [32, 0]
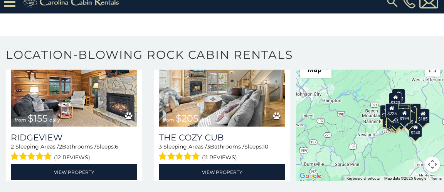
scroll to position [3215, 0]
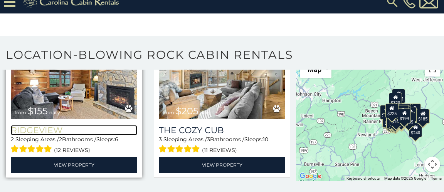
click at [52, 126] on h3 "Ridgeview" at bounding box center [74, 130] width 126 height 10
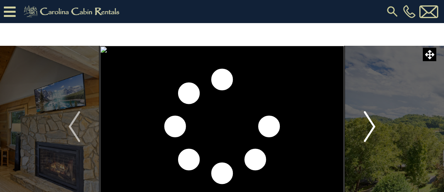
click at [368, 127] on img "Next" at bounding box center [370, 126] width 12 height 31
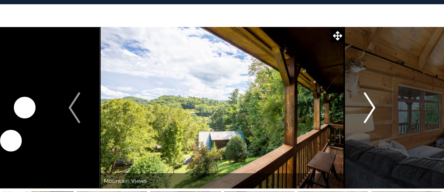
scroll to position [23, 0]
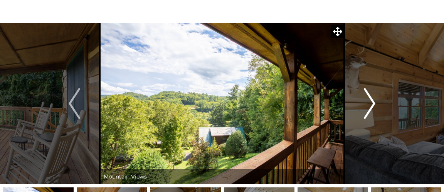
click at [371, 105] on img "Next" at bounding box center [370, 103] width 12 height 31
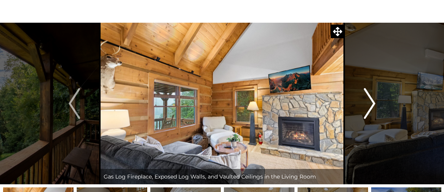
click at [366, 108] on img "Next" at bounding box center [370, 103] width 12 height 31
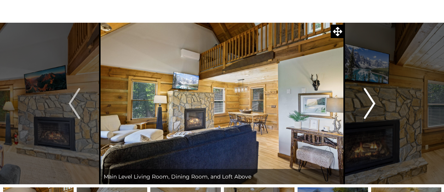
click at [368, 105] on img "Next" at bounding box center [370, 103] width 12 height 31
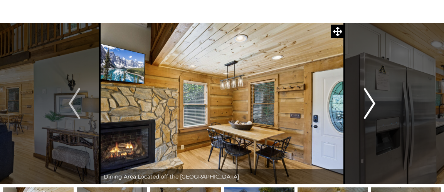
click at [366, 105] on img "Next" at bounding box center [370, 103] width 12 height 31
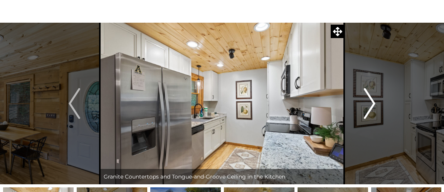
click at [366, 104] on img "Next" at bounding box center [370, 103] width 12 height 31
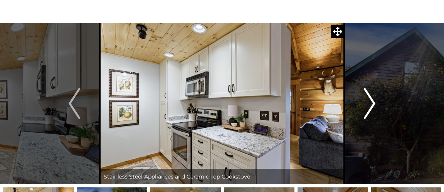
click at [366, 104] on img "Next" at bounding box center [370, 103] width 12 height 31
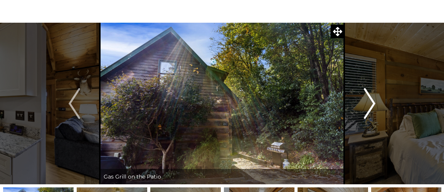
click at [367, 106] on img "Next" at bounding box center [370, 103] width 12 height 31
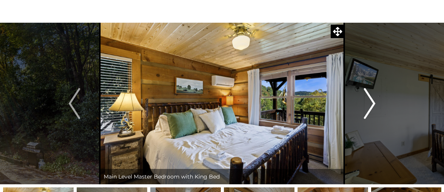
click at [368, 101] on img "Next" at bounding box center [370, 103] width 12 height 31
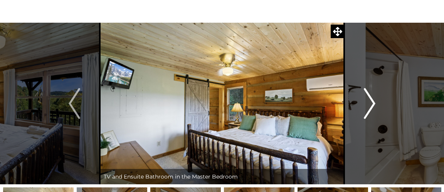
click at [367, 101] on img "Next" at bounding box center [370, 103] width 12 height 31
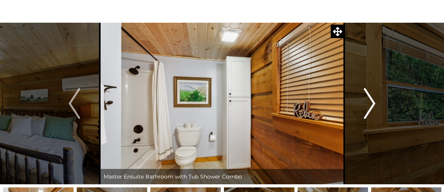
click at [365, 106] on img "Next" at bounding box center [370, 103] width 12 height 31
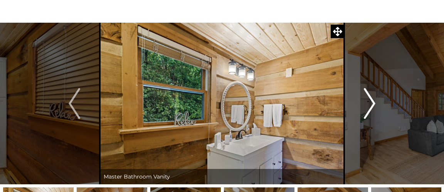
click at [369, 106] on img "Next" at bounding box center [370, 103] width 12 height 31
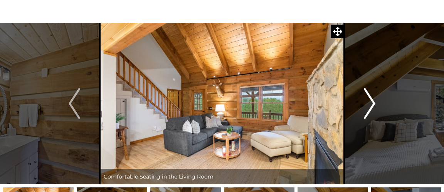
click at [367, 106] on img "Next" at bounding box center [370, 103] width 12 height 31
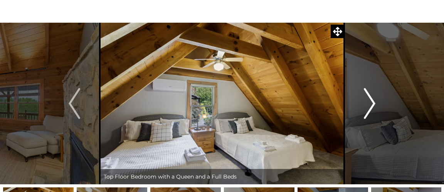
click at [370, 107] on img "Next" at bounding box center [370, 103] width 12 height 31
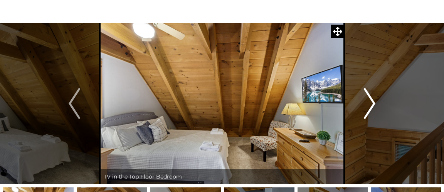
click at [369, 109] on img "Next" at bounding box center [370, 103] width 12 height 31
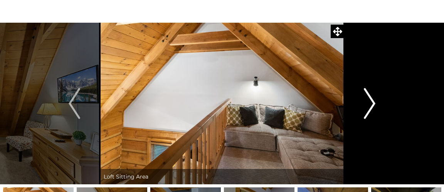
click at [367, 106] on img "Next" at bounding box center [370, 103] width 12 height 31
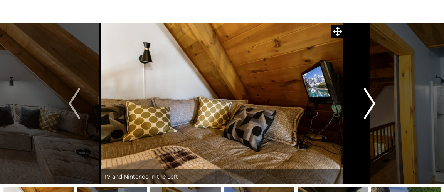
click at [366, 107] on img "Next" at bounding box center [370, 103] width 12 height 31
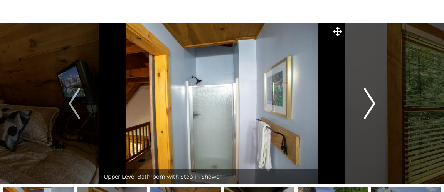
click at [366, 106] on img "Next" at bounding box center [370, 103] width 12 height 31
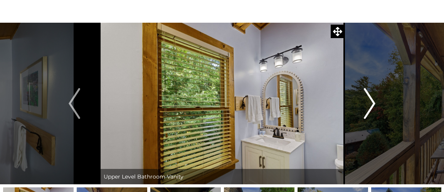
click at [370, 104] on img "Next" at bounding box center [370, 103] width 12 height 31
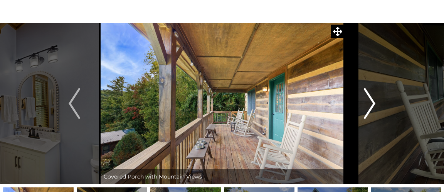
click at [367, 106] on img "Next" at bounding box center [370, 103] width 12 height 31
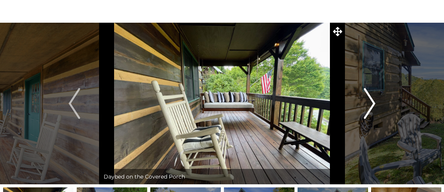
click at [367, 107] on img "Next" at bounding box center [370, 103] width 12 height 31
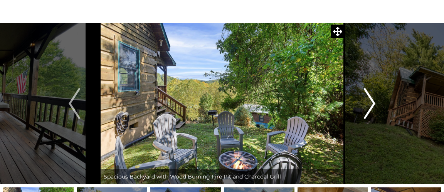
click at [370, 106] on img "Next" at bounding box center [370, 103] width 12 height 31
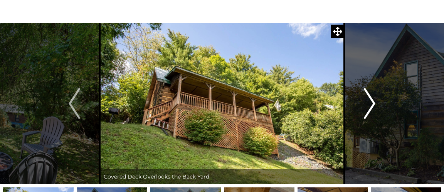
click at [369, 104] on img "Next" at bounding box center [370, 103] width 12 height 31
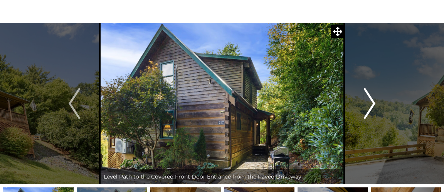
click at [369, 107] on img "Next" at bounding box center [370, 103] width 12 height 31
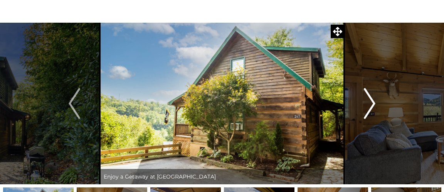
click at [368, 105] on img "Next" at bounding box center [370, 103] width 12 height 31
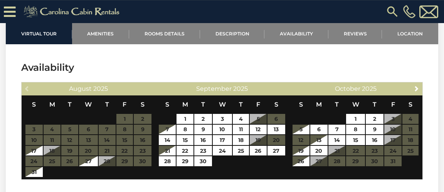
scroll to position [1402, 0]
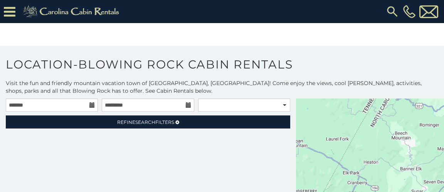
scroll to position [32, 0]
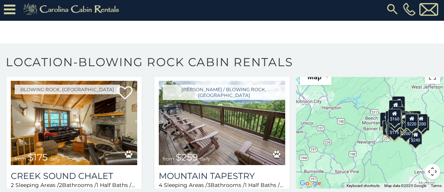
scroll to position [6490, 0]
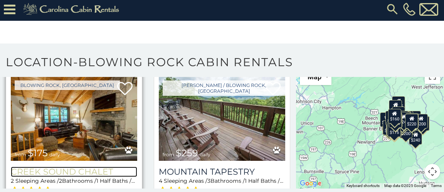
click at [78, 167] on h3 "Creek Sound Chalet" at bounding box center [74, 172] width 126 height 10
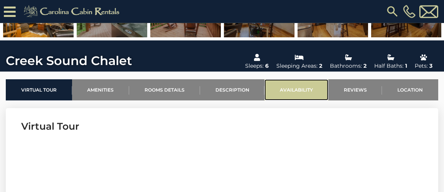
click at [306, 98] on link "Availability" at bounding box center [296, 89] width 64 height 21
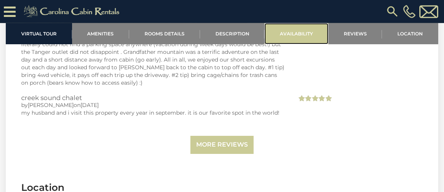
scroll to position [1835, 0]
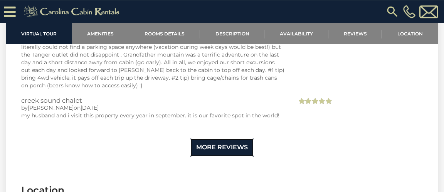
click at [229, 139] on link "More Reviews" at bounding box center [221, 148] width 63 height 18
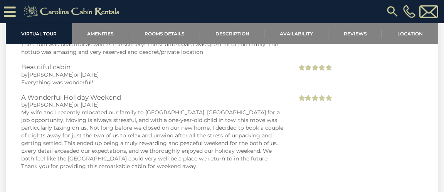
scroll to position [3164, 0]
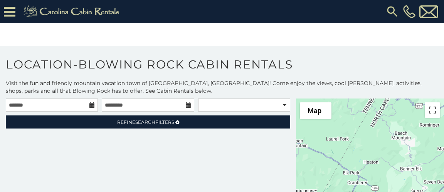
scroll to position [32, 0]
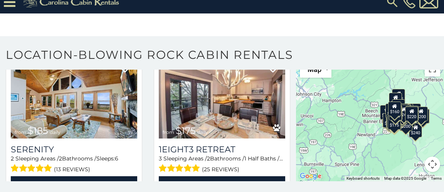
scroll to position [5566, 0]
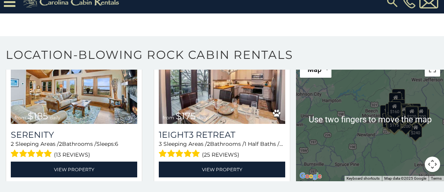
scroll to position [2269, 0]
